Goal: Task Accomplishment & Management: Complete application form

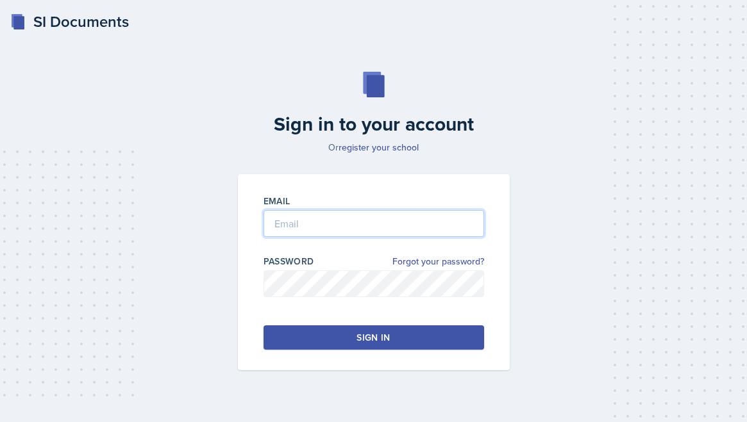
type input "[PERSON_NAME][EMAIL_ADDRESS][PERSON_NAME][DOMAIN_NAME]"
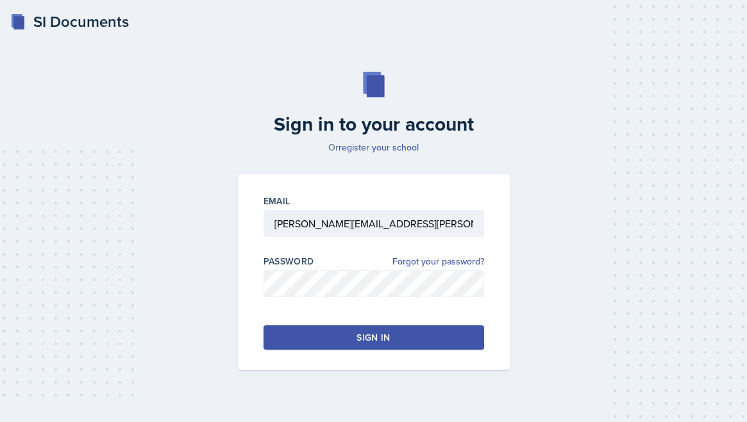
click at [347, 340] on button "Sign in" at bounding box center [373, 338] width 220 height 24
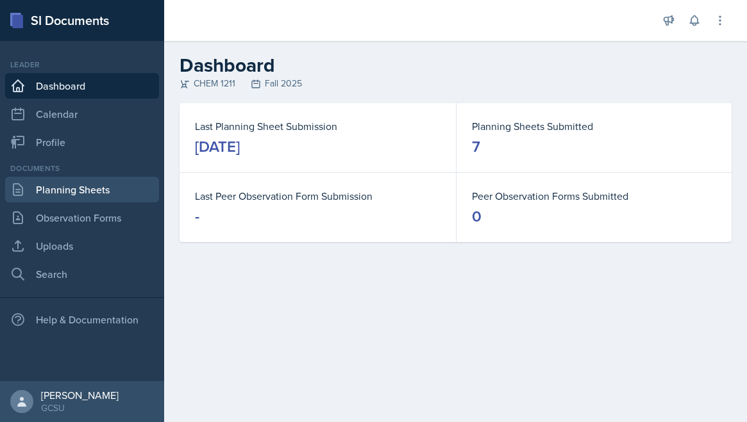
click at [76, 185] on link "Planning Sheets" at bounding box center [82, 190] width 154 height 26
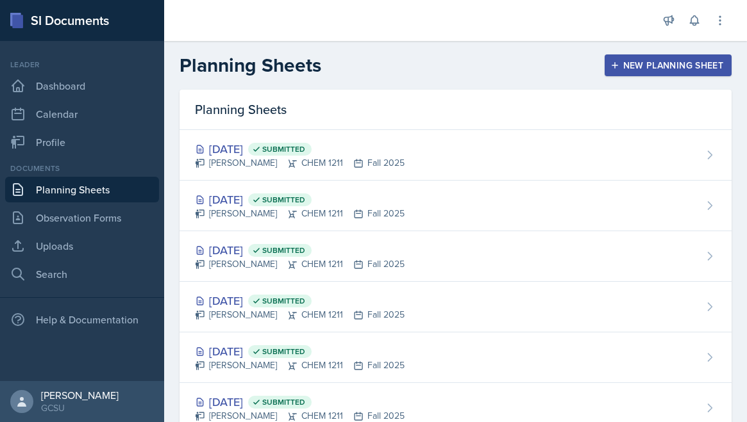
click at [670, 63] on div "New Planning Sheet" at bounding box center [668, 65] width 110 height 10
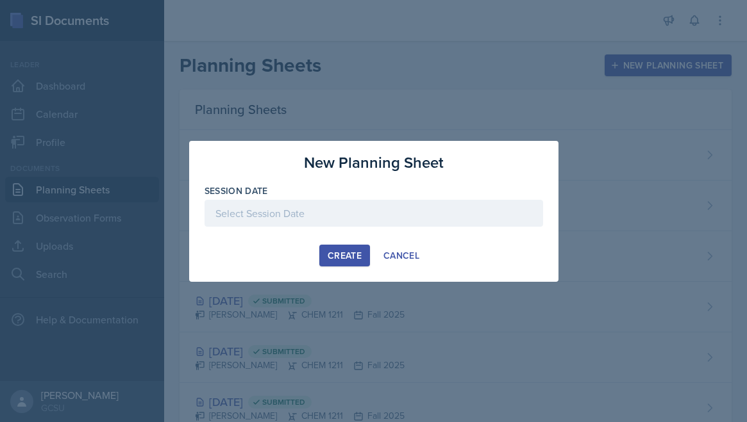
click at [395, 206] on div at bounding box center [373, 213] width 338 height 27
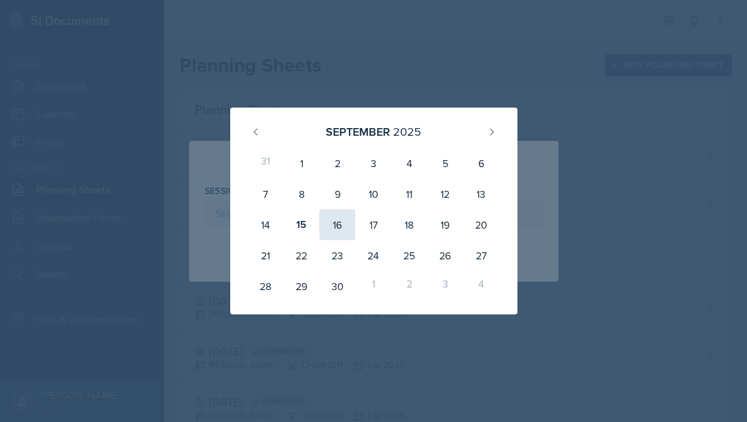
click at [333, 231] on div "16" at bounding box center [337, 225] width 36 height 31
type input "September 16th, 2025"
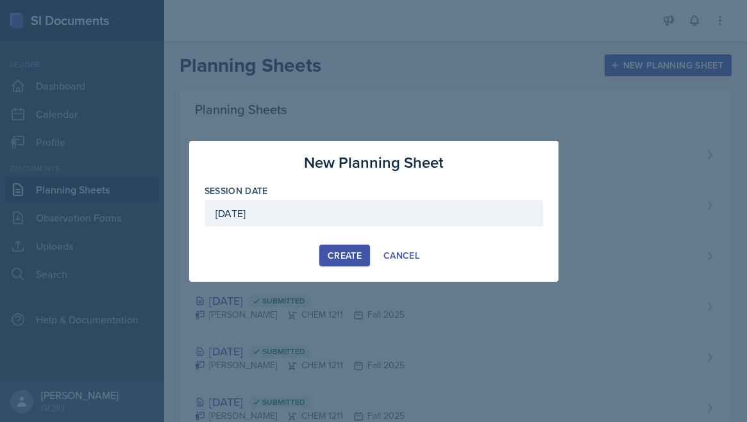
click at [336, 259] on div "Create" at bounding box center [344, 256] width 34 height 10
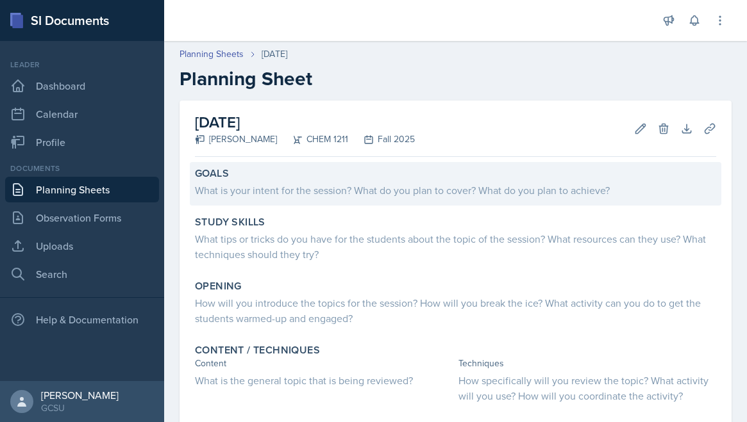
click at [547, 180] on div "What is your intent for the session? What do you plan to cover? What do you pla…" at bounding box center [455, 189] width 521 height 18
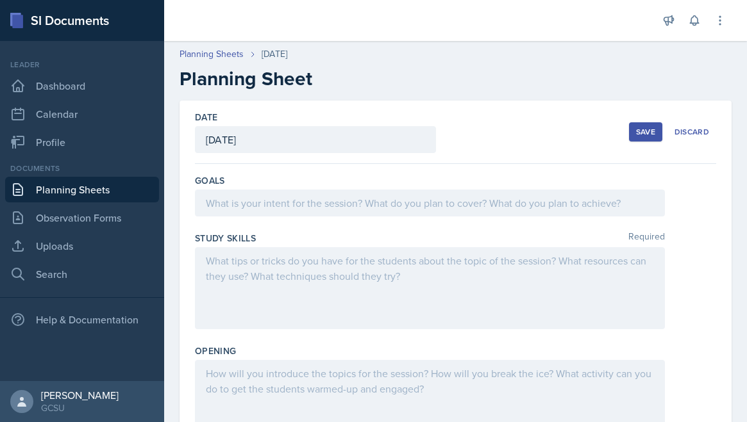
click at [524, 190] on div at bounding box center [430, 203] width 470 height 27
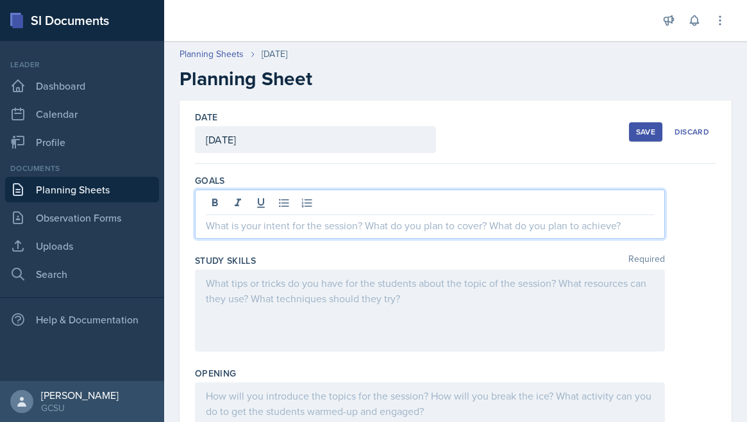
paste div
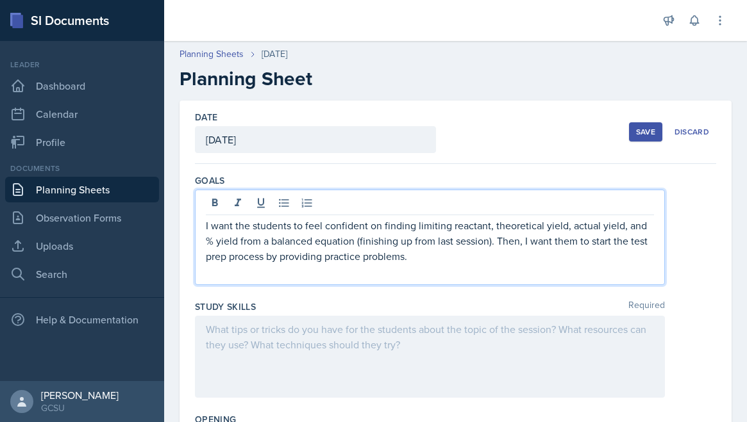
click at [323, 343] on div at bounding box center [430, 357] width 470 height 82
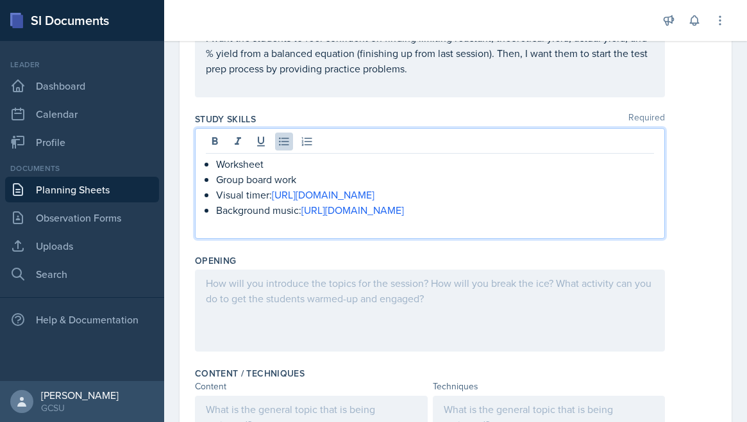
click at [306, 321] on div at bounding box center [430, 311] width 470 height 82
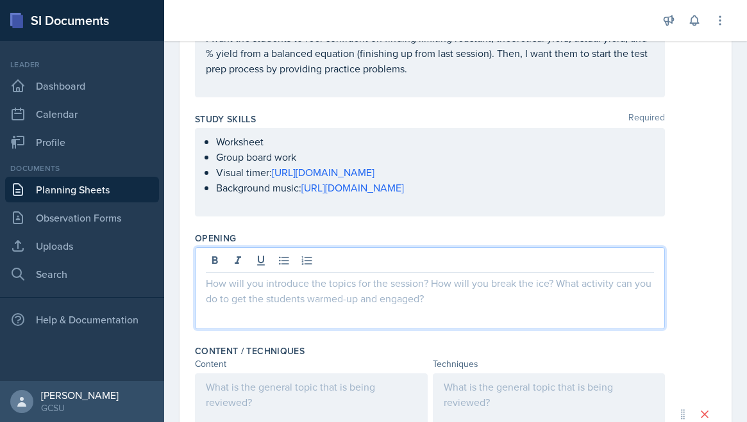
scroll to position [188, 0]
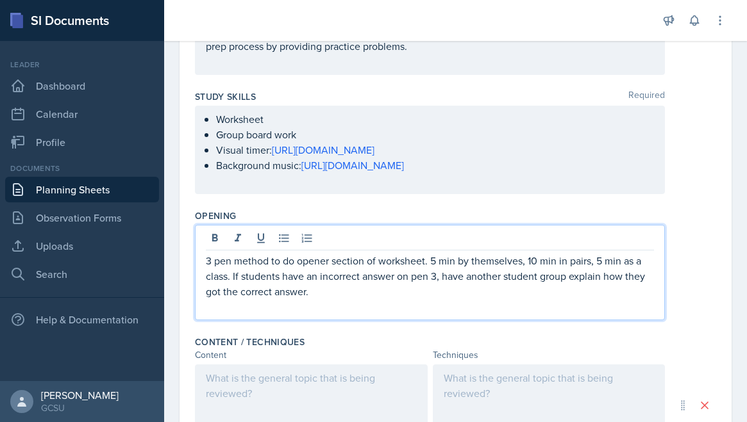
click at [326, 302] on p at bounding box center [430, 306] width 448 height 15
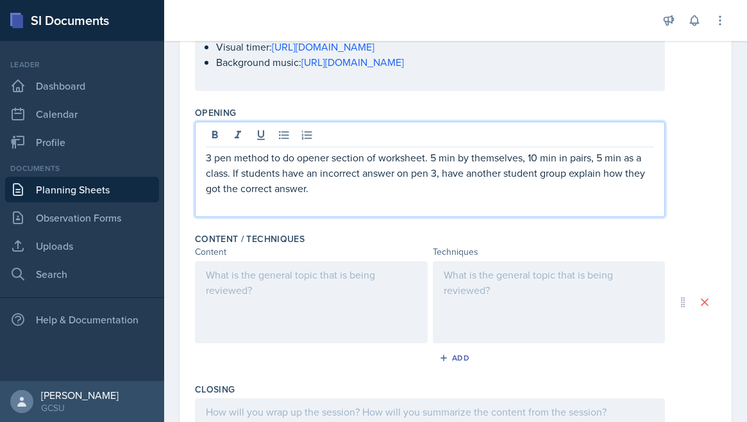
scroll to position [297, 0]
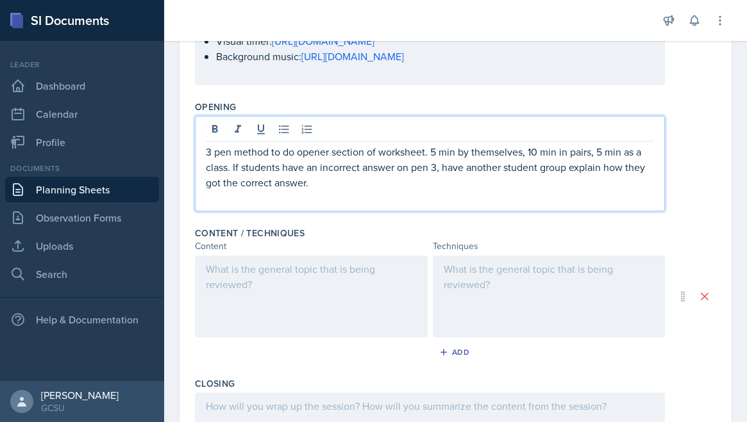
click at [274, 285] on div at bounding box center [311, 297] width 233 height 82
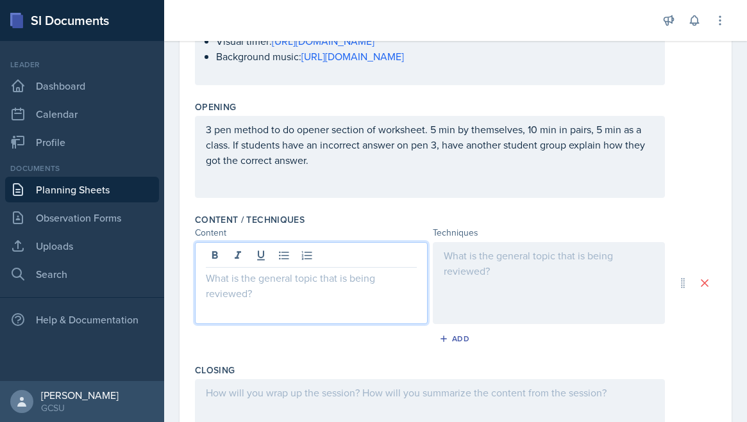
scroll to position [319, 0]
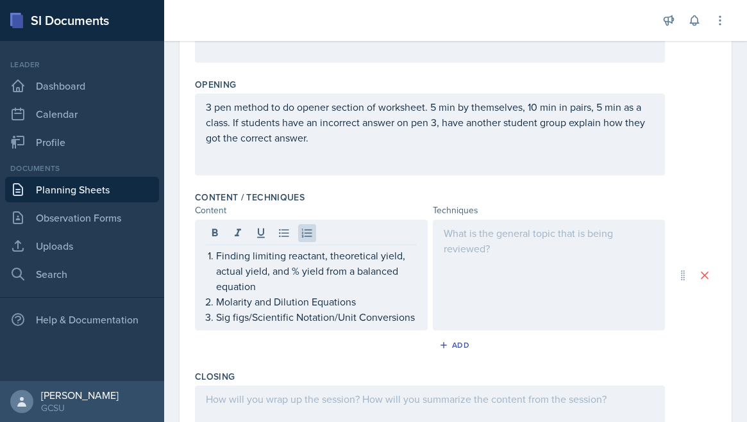
click at [541, 276] on div at bounding box center [549, 275] width 233 height 111
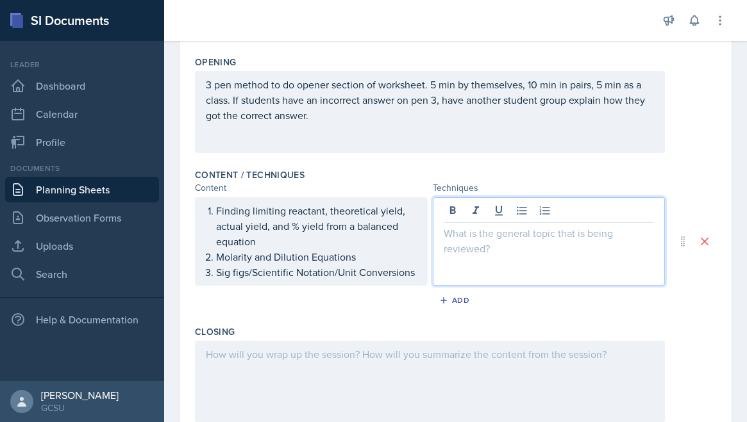
scroll to position [363, 0]
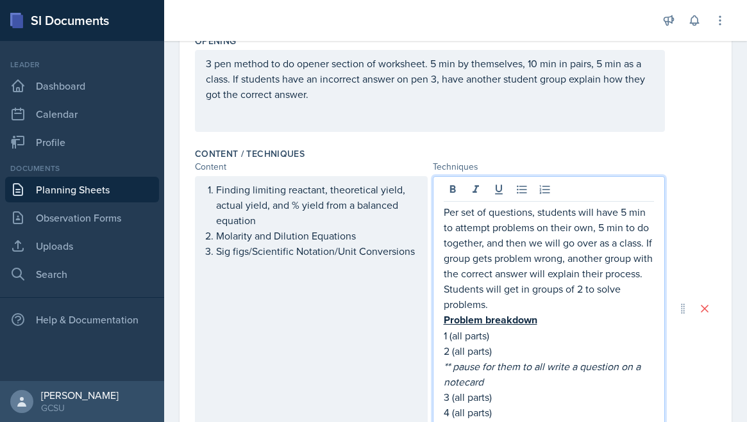
click at [542, 316] on p "Problem breakdown" at bounding box center [548, 320] width 211 height 16
click at [600, 225] on p "Per set of questions, students will have 5 min to attempt problems on their own…" at bounding box center [548, 258] width 211 height 108
click at [604, 226] on p "Per set of questions, students will have 5 min to attempt problems on their own…" at bounding box center [548, 258] width 211 height 108
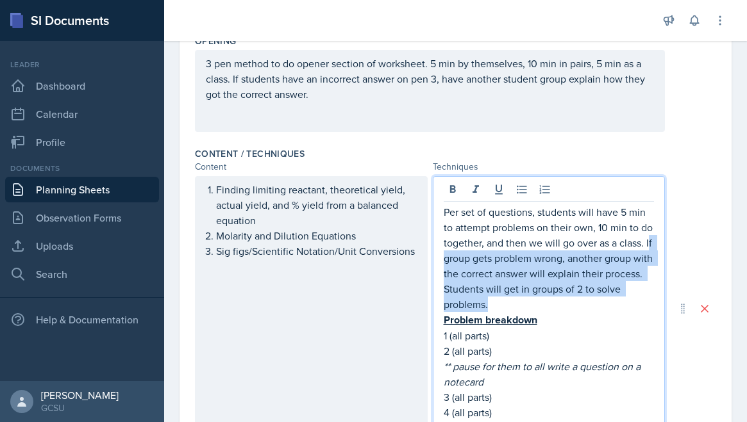
drag, startPoint x: 648, startPoint y: 244, endPoint x: 647, endPoint y: 296, distance: 51.9
click at [647, 296] on p "Per set of questions, students will have 5 min to attempt problems on their own…" at bounding box center [548, 258] width 211 height 108
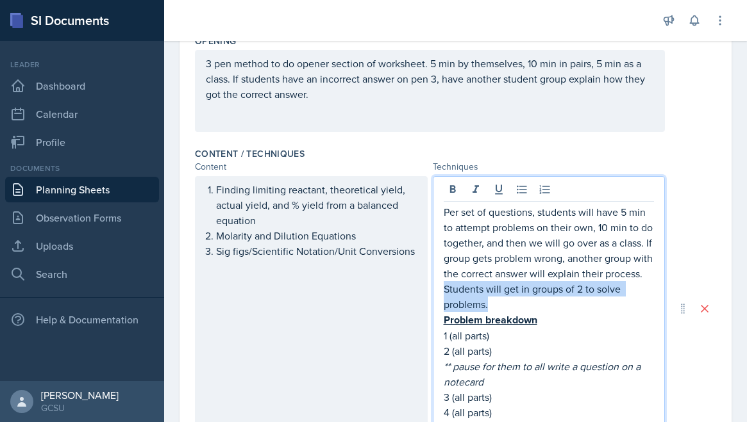
drag, startPoint x: 647, startPoint y: 302, endPoint x: 650, endPoint y: 270, distance: 32.3
click at [650, 270] on p "Per set of questions, students will have 5 min to attempt problems on their own…" at bounding box center [548, 258] width 211 height 108
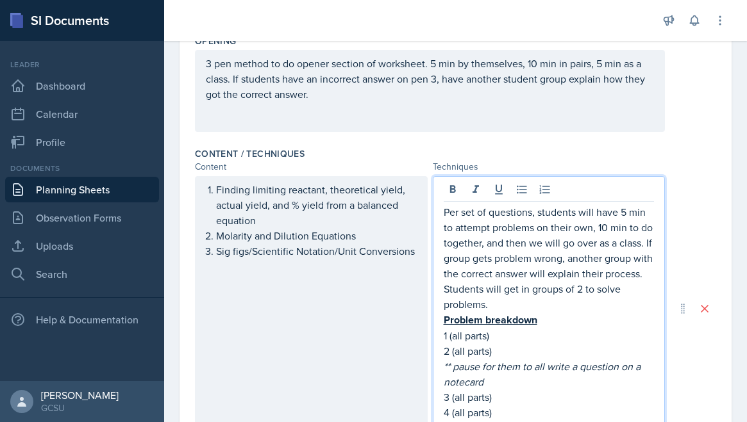
click at [636, 329] on p "1 (all parts)" at bounding box center [548, 335] width 211 height 15
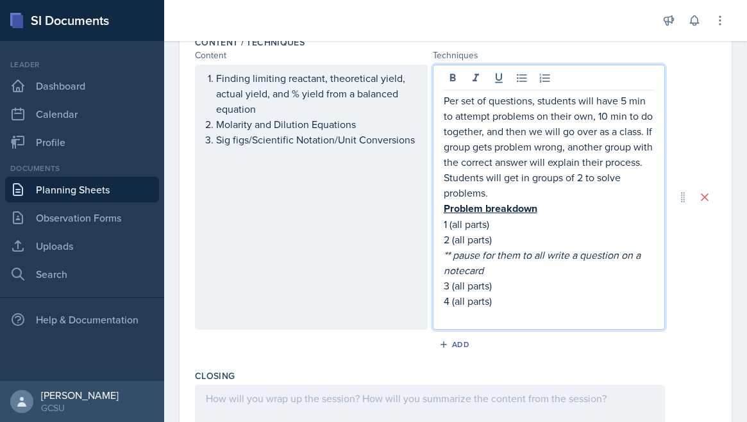
scroll to position [479, 0]
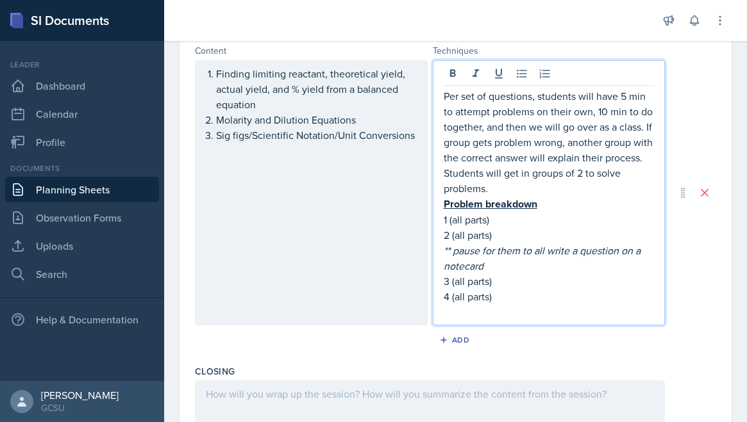
click at [508, 297] on p "4 (all parts)" at bounding box center [548, 296] width 211 height 15
click at [451, 222] on p "1 (all parts)" at bounding box center [548, 219] width 211 height 15
drag, startPoint x: 506, startPoint y: 222, endPoint x: 459, endPoint y: 222, distance: 46.8
click at [459, 222] on p "1-4 (all parts)" at bounding box center [548, 219] width 211 height 15
drag, startPoint x: 499, startPoint y: 233, endPoint x: 442, endPoint y: 235, distance: 57.1
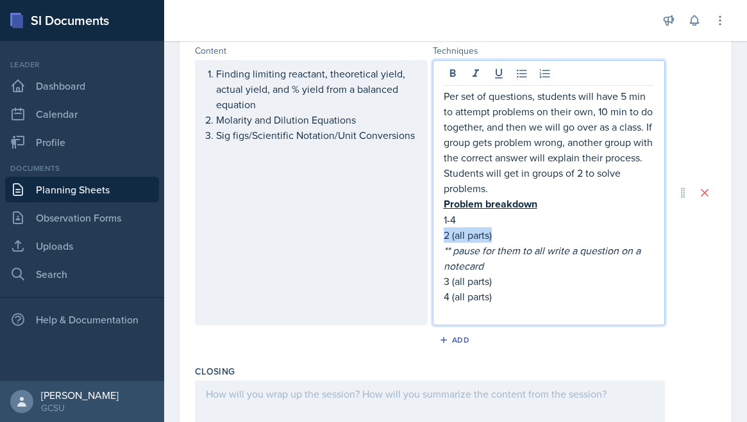
click at [442, 235] on div "Per set of questions, students will have 5 min to attempt problems on their own…" at bounding box center [549, 192] width 233 height 265
click at [375, 395] on div at bounding box center [430, 422] width 470 height 82
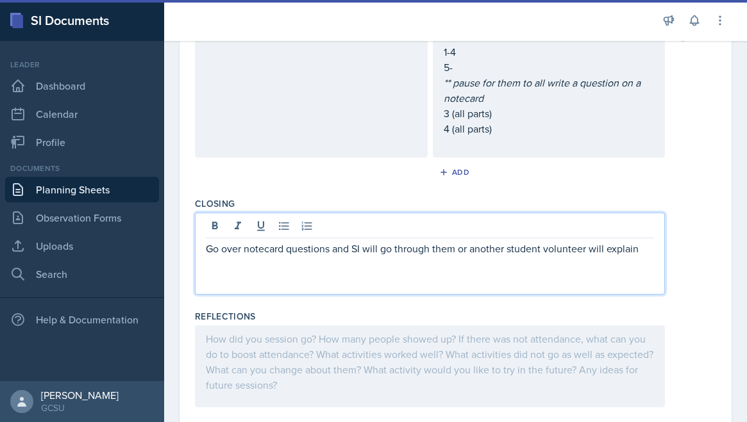
scroll to position [625, 0]
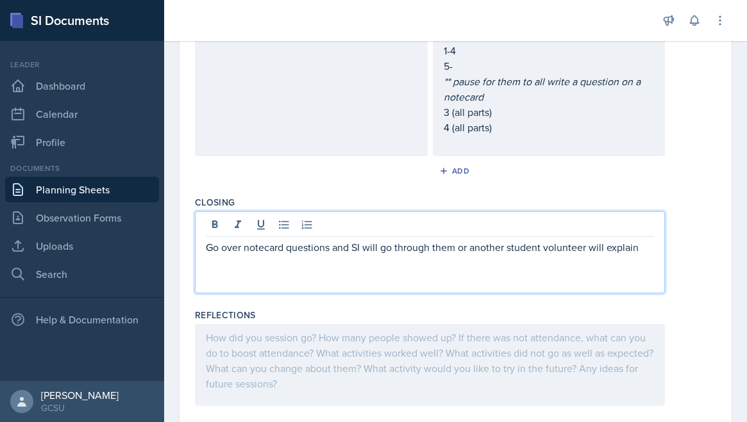
click at [495, 246] on p "Go over notecard questions and SI will go through them or another student volun…" at bounding box center [430, 247] width 448 height 15
drag, startPoint x: 460, startPoint y: 246, endPoint x: 645, endPoint y: 246, distance: 184.6
click at [645, 246] on p "Go over notecard questions and SI will go through them or another student volun…" at bounding box center [430, 247] width 448 height 15
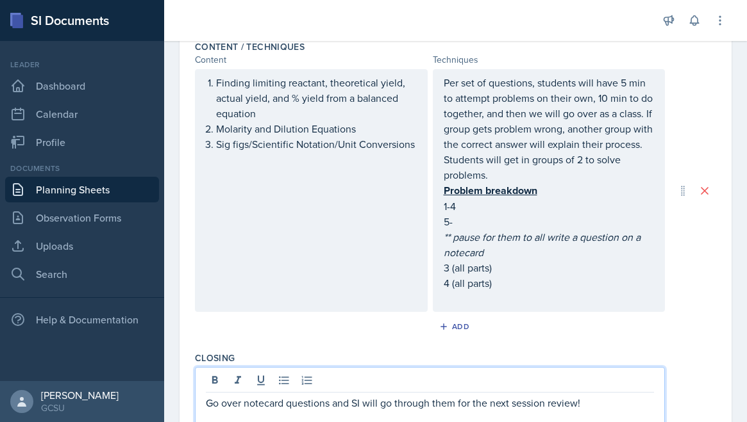
click at [570, 231] on em "** pause for them to all write a question on a notecard" at bounding box center [542, 244] width 199 height 29
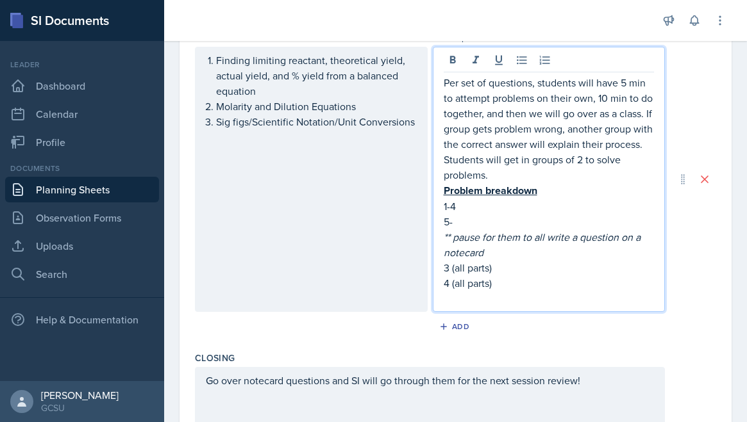
click at [462, 220] on p "5-" at bounding box center [548, 221] width 211 height 15
click at [494, 257] on p "** pause for them to all write a question on a notecard" at bounding box center [548, 244] width 211 height 31
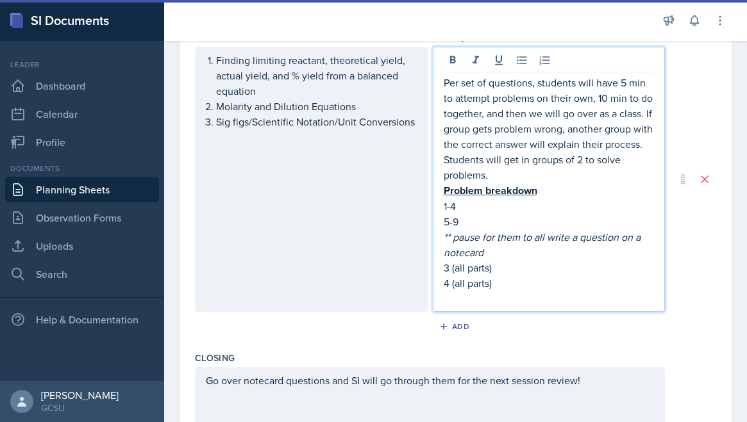
click at [492, 270] on p "3 (all parts)" at bounding box center [548, 267] width 211 height 15
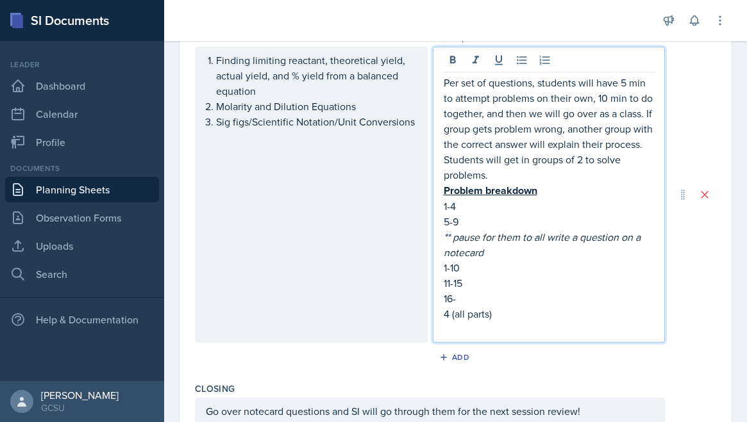
click at [467, 286] on p "11-15" at bounding box center [548, 283] width 211 height 15
drag, startPoint x: 460, startPoint y: 297, endPoint x: 440, endPoint y: 297, distance: 19.9
click at [440, 297] on div "Per set of questions, students will have 5 min to attempt problems on their own…" at bounding box center [549, 195] width 233 height 296
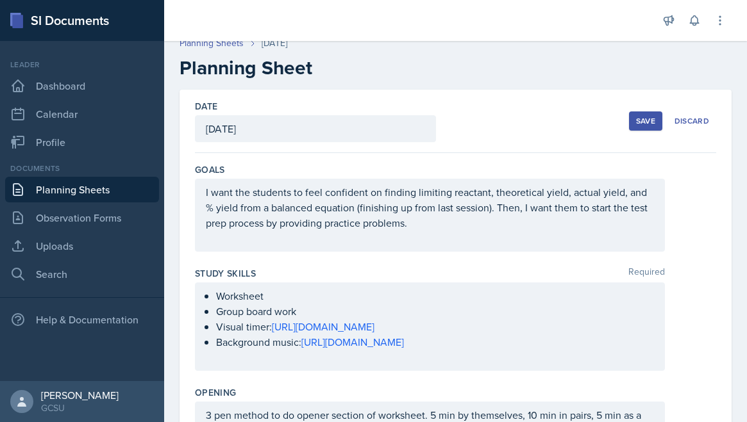
scroll to position [0, 0]
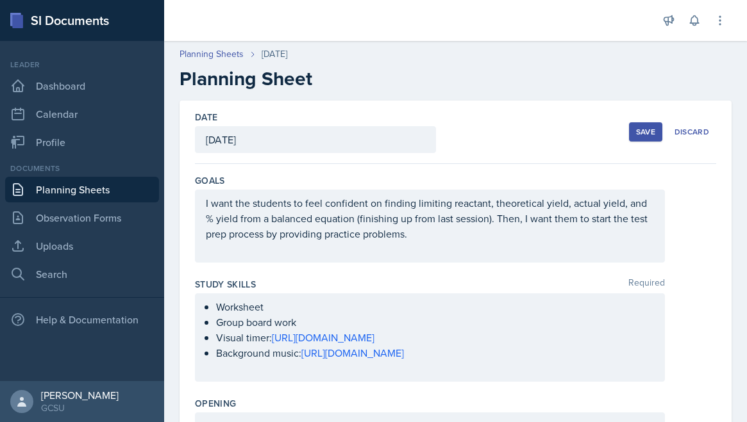
click at [633, 133] on button "Save" at bounding box center [645, 131] width 33 height 19
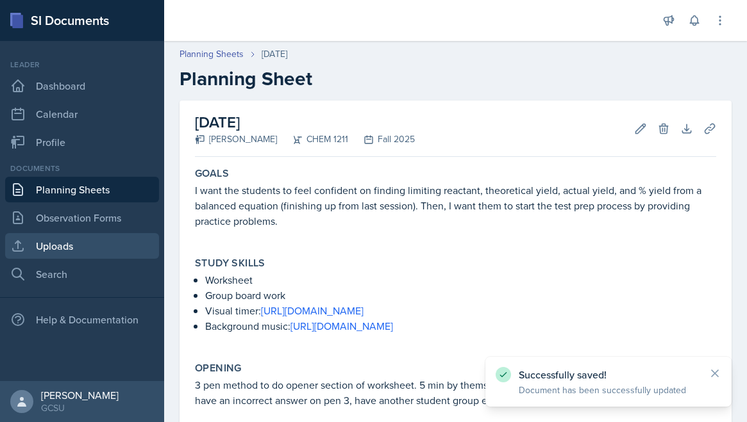
click at [112, 244] on link "Uploads" at bounding box center [82, 246] width 154 height 26
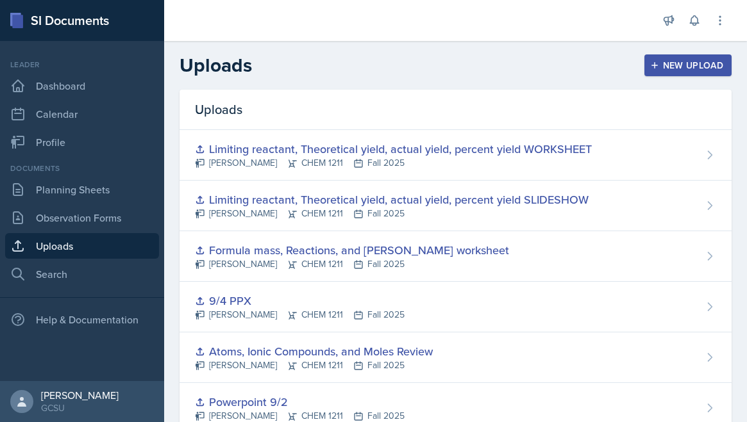
click at [693, 65] on div "New Upload" at bounding box center [687, 65] width 71 height 10
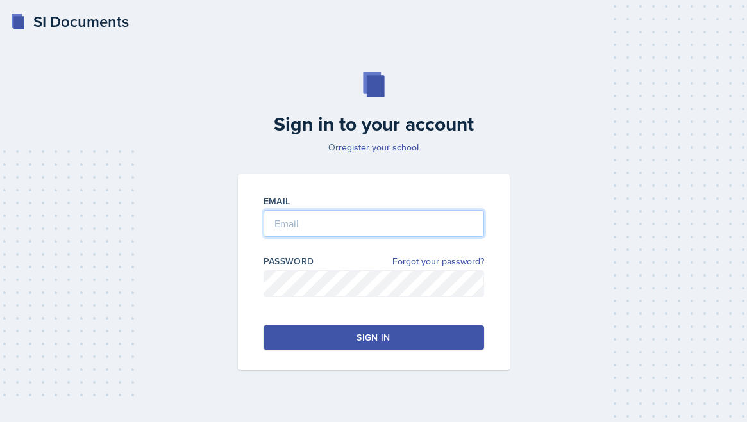
type input "[PERSON_NAME][EMAIL_ADDRESS][PERSON_NAME][DOMAIN_NAME]"
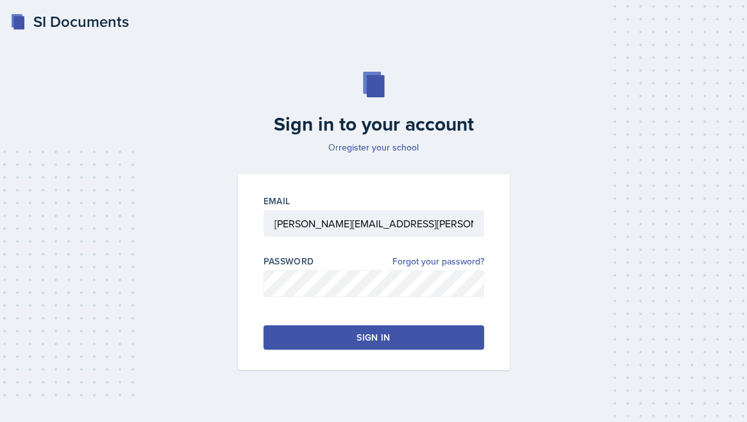
click at [345, 336] on button "Sign in" at bounding box center [373, 338] width 220 height 24
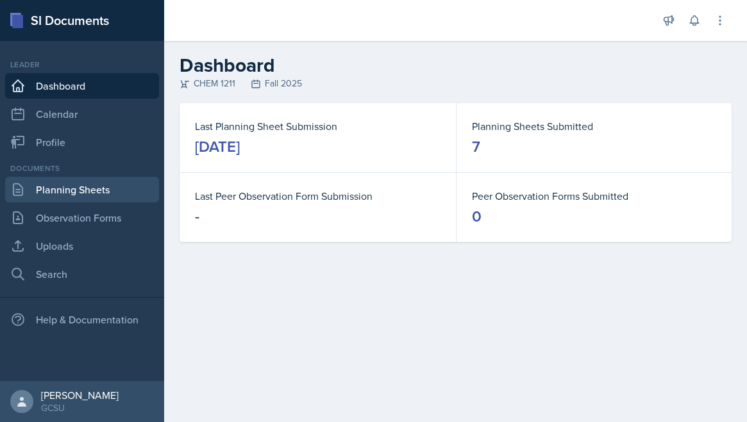
click at [112, 199] on link "Planning Sheets" at bounding box center [82, 190] width 154 height 26
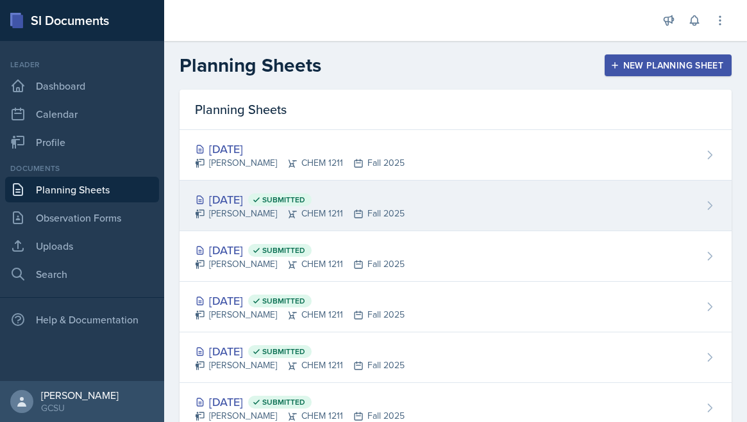
click at [235, 204] on div "[DATE] Submitted" at bounding box center [300, 199] width 210 height 17
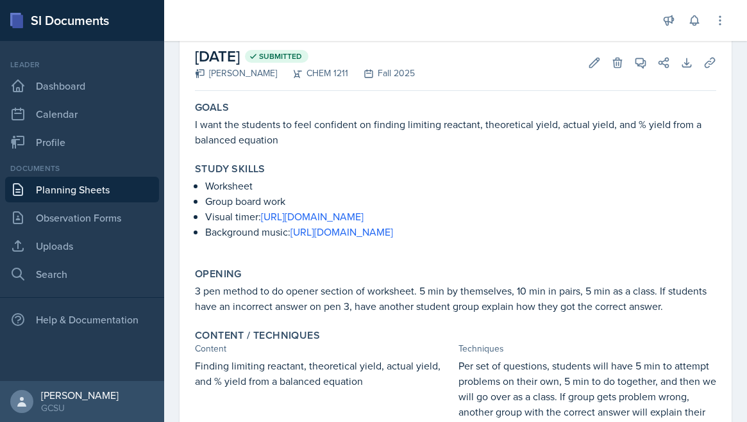
scroll to position [67, 0]
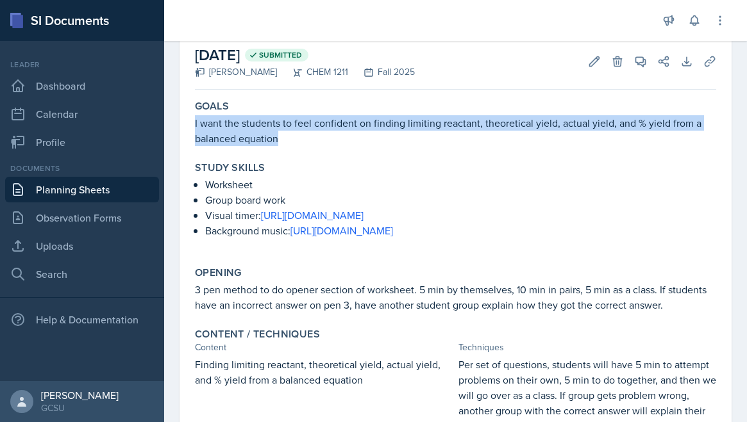
drag, startPoint x: 288, startPoint y: 140, endPoint x: 177, endPoint y: 122, distance: 112.3
click at [177, 122] on div "[DATE] Submitted [PERSON_NAME] CHEM 1211 Fall 2025 Edit Delete View Comments Co…" at bounding box center [455, 364] width 583 height 663
copy p "I want the students to feel confident on finding limiting reactant, theoretical…"
drag, startPoint x: 538, startPoint y: 225, endPoint x: 193, endPoint y: 181, distance: 347.6
click at [193, 181] on div "Study Skills Worksheet Group board work Visual timer: [URL][DOMAIN_NAME] Backgr…" at bounding box center [455, 206] width 531 height 100
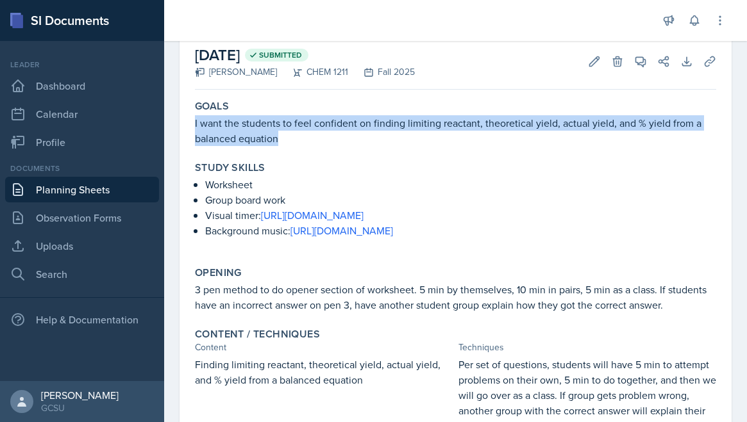
copy ul "Worksheet Group board work Visual timer: [URL][DOMAIN_NAME] Background music: […"
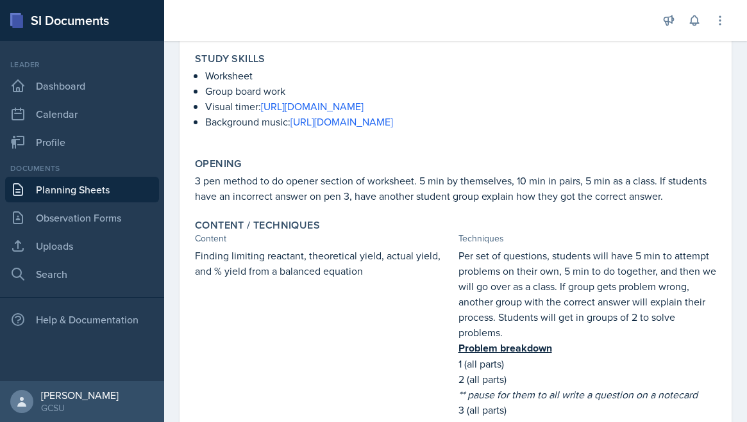
scroll to position [179, 0]
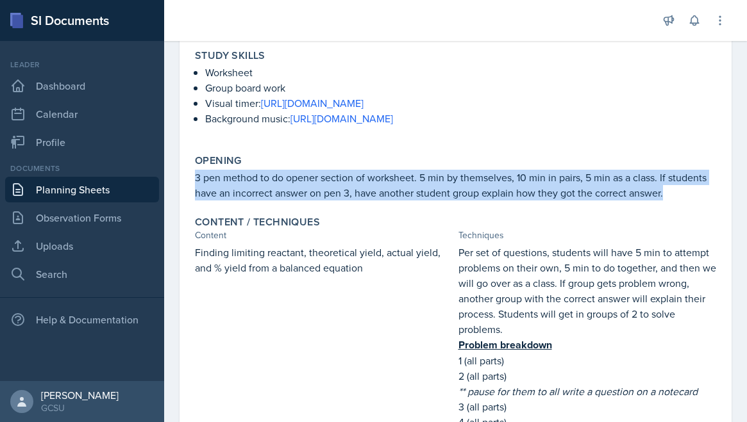
drag, startPoint x: 681, startPoint y: 192, endPoint x: 327, endPoint y: 168, distance: 354.6
click at [327, 168] on div "Opening 3 pen method to do opener section of worksheet. 5 min by themselves, 10…" at bounding box center [455, 177] width 531 height 56
copy p "3 pen method to do opener section of worksheet. 5 min by themselves, 10 min in …"
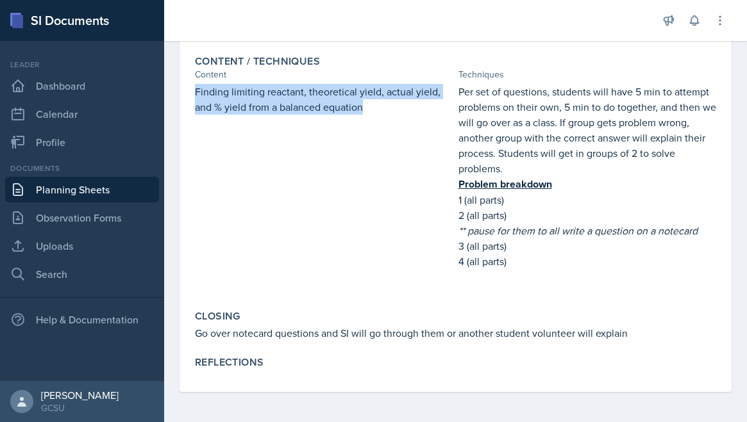
drag, startPoint x: 388, startPoint y: 110, endPoint x: 192, endPoint y: 95, distance: 196.7
click at [192, 95] on div "Content / Techniques Content Techniques Finding limiting reactant, theoretical …" at bounding box center [455, 175] width 531 height 250
copy p "Finding limiting reactant, theoretical yield, actual yield, and % yield from a …"
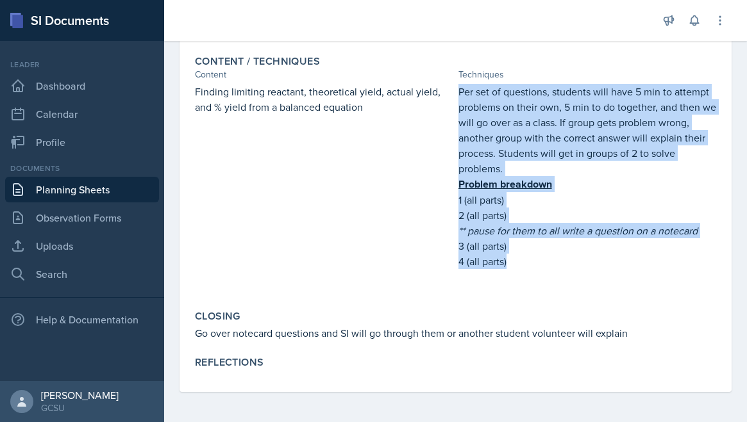
drag, startPoint x: 516, startPoint y: 256, endPoint x: 456, endPoint y: 92, distance: 174.8
click at [456, 92] on div "Finding limiting reactant, theoretical yield, actual yield, and % yield from a …" at bounding box center [455, 189] width 521 height 211
copy div "Per set of questions, students will have 5 min to attempt problems on their own…"
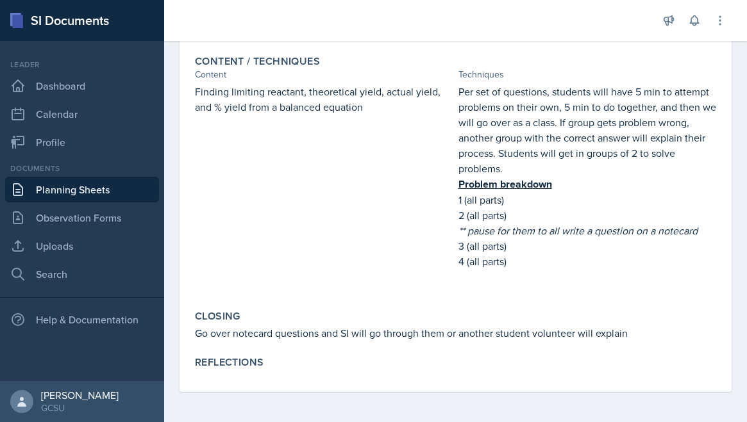
click at [518, 201] on p "1 (all parts)" at bounding box center [587, 199] width 258 height 15
click at [495, 201] on p "1 (all parts)" at bounding box center [587, 199] width 258 height 15
click at [397, 335] on p "Go over notecard questions and SI will go through them or another student volun…" at bounding box center [455, 333] width 521 height 15
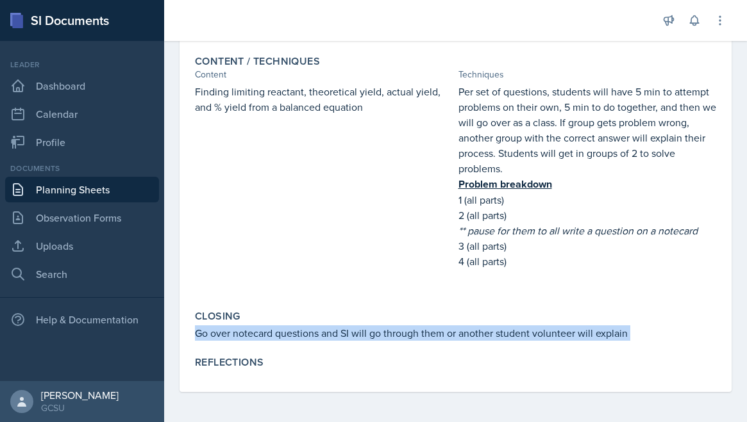
click at [397, 335] on p "Go over notecard questions and SI will go through them or another student volun…" at bounding box center [455, 333] width 521 height 15
copy div "Go over notecard questions and SI will go through them or another student volun…"
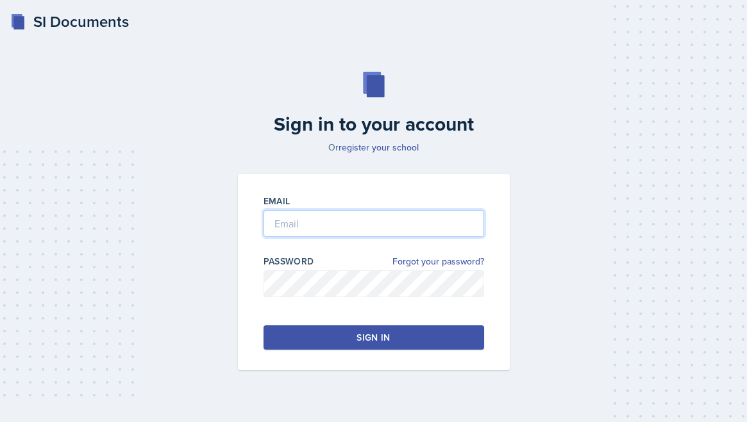
type input "[PERSON_NAME][EMAIL_ADDRESS][PERSON_NAME][DOMAIN_NAME]"
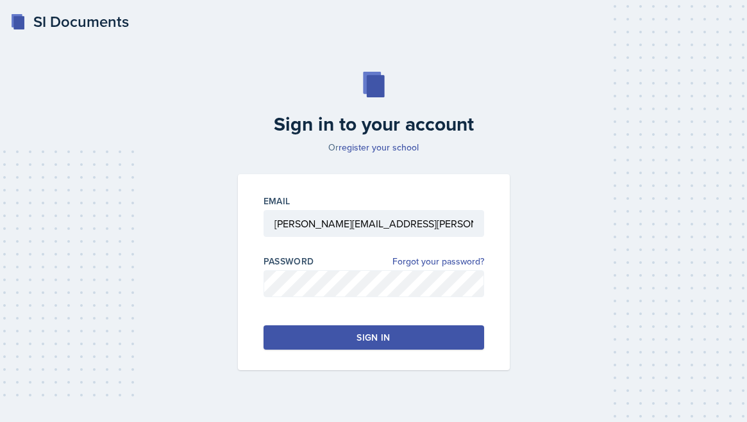
click at [306, 333] on button "Sign in" at bounding box center [373, 338] width 220 height 24
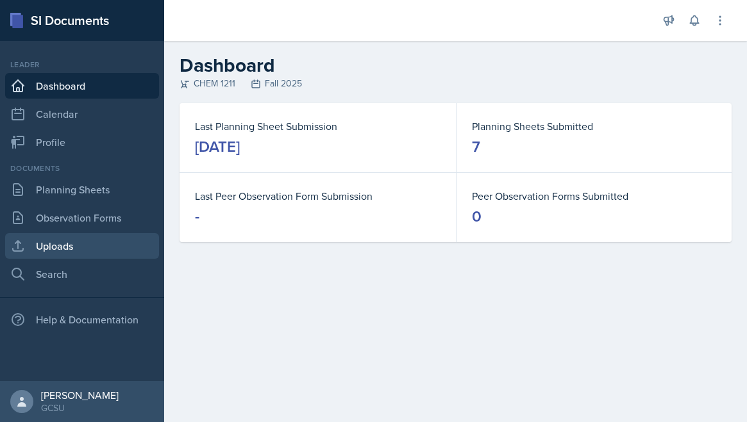
click at [103, 233] on link "Uploads" at bounding box center [82, 246] width 154 height 26
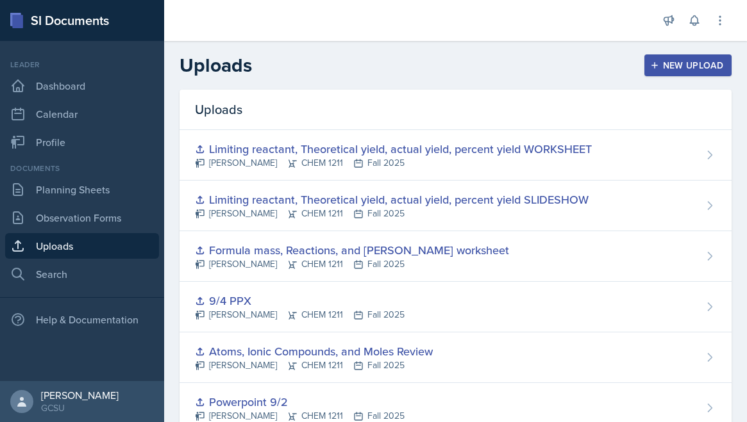
click at [659, 71] on button "New Upload" at bounding box center [688, 65] width 88 height 22
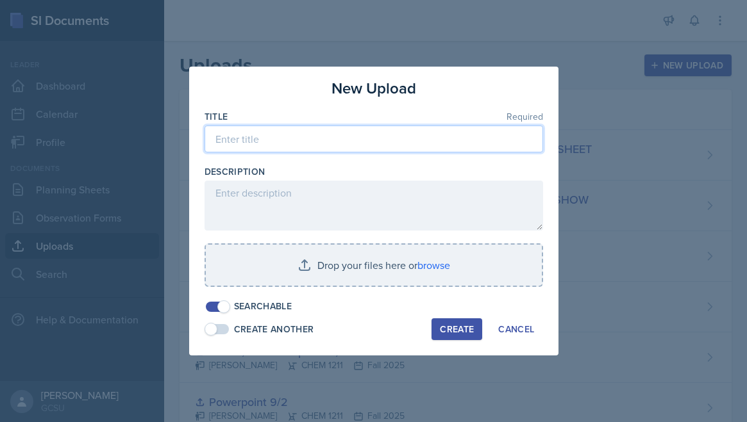
click at [385, 129] on input at bounding box center [373, 139] width 338 height 27
type input "G"
click at [279, 139] on input "1211k test prep slides" at bounding box center [373, 139] width 338 height 27
type input "1211k test prep (pt1) slides"
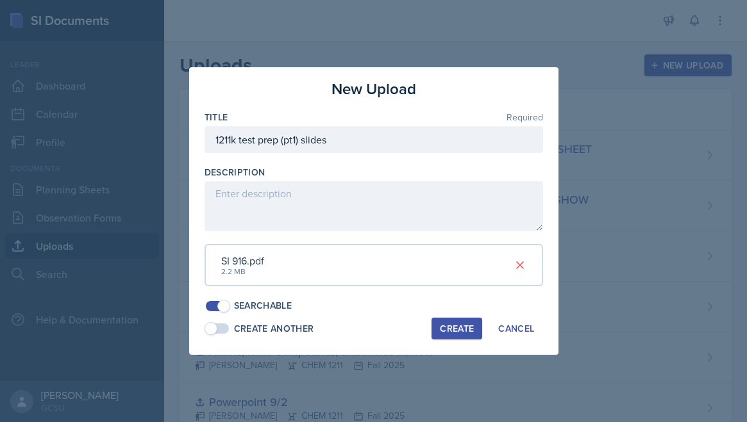
click at [464, 328] on div "Create" at bounding box center [457, 329] width 34 height 10
